Goal: Navigation & Orientation: Go to known website

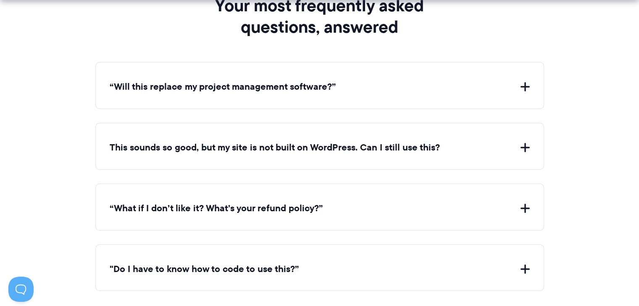
scroll to position [3546, 0]
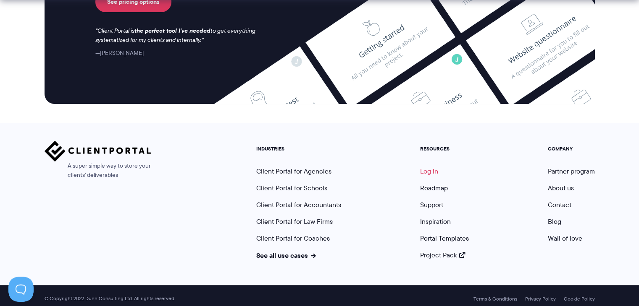
click at [424, 167] on link "Log in" at bounding box center [429, 172] width 18 height 10
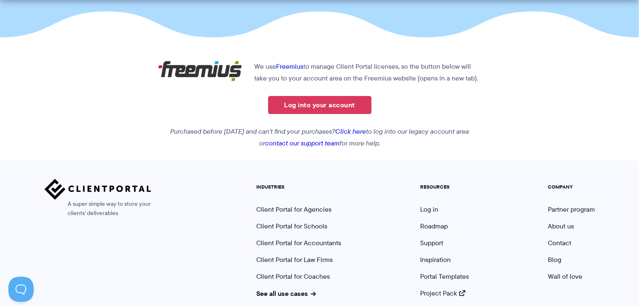
scroll to position [166, 0]
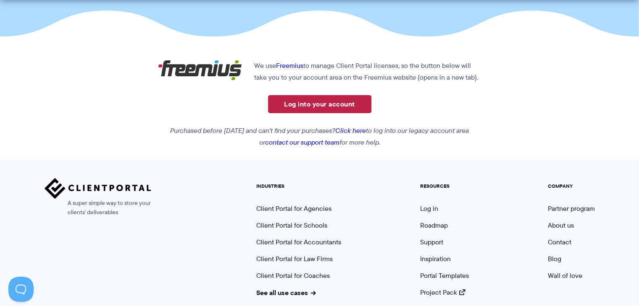
click at [304, 108] on link "Log into your account" at bounding box center [319, 104] width 103 height 18
